Goal: Information Seeking & Learning: Learn about a topic

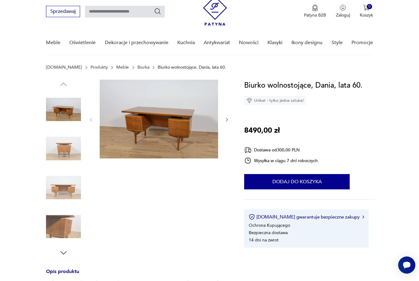
click at [191, 135] on img at bounding box center [159, 119] width 118 height 79
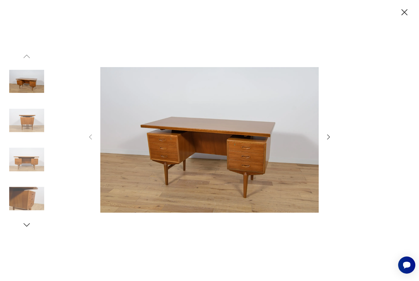
click at [328, 141] on icon "button" at bounding box center [328, 136] width 7 height 7
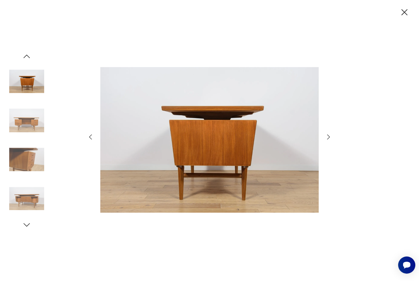
click at [328, 141] on icon "button" at bounding box center [328, 136] width 7 height 7
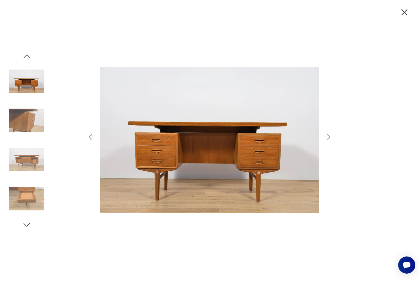
click at [327, 141] on icon "button" at bounding box center [328, 136] width 7 height 7
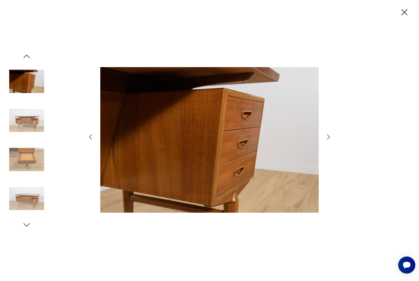
click at [327, 141] on icon "button" at bounding box center [328, 136] width 7 height 7
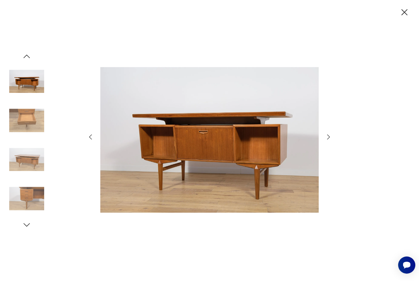
click at [327, 141] on icon "button" at bounding box center [328, 136] width 7 height 7
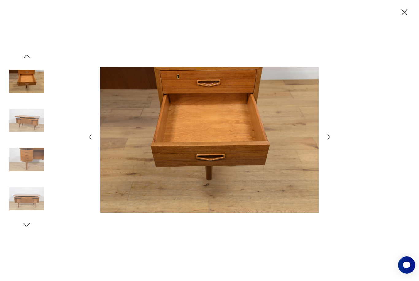
click at [327, 141] on icon "button" at bounding box center [328, 136] width 7 height 7
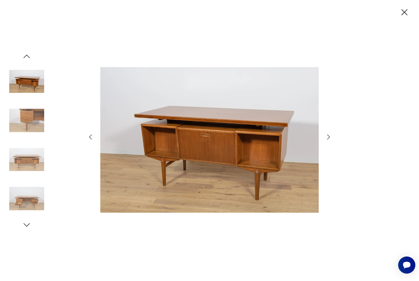
scroll to position [21, 0]
click at [406, 13] on icon "button" at bounding box center [404, 12] width 11 height 11
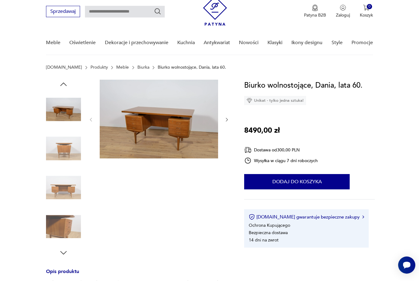
scroll to position [41, 0]
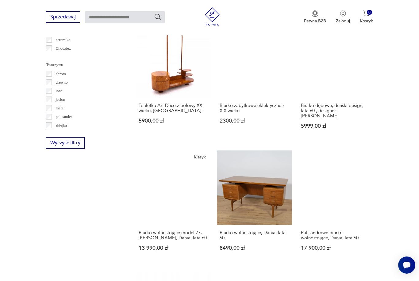
scroll to position [655, 0]
